Goal: Information Seeking & Learning: Understand process/instructions

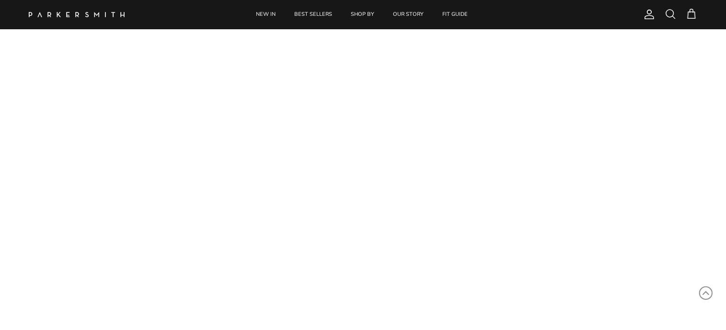
scroll to position [38, 0]
click at [452, 15] on link "FIT GUIDE" at bounding box center [455, 14] width 43 height 29
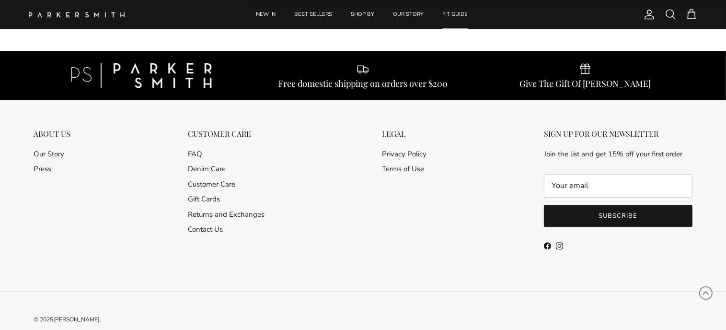
scroll to position [9560, 0]
